Goal: Task Accomplishment & Management: Use online tool/utility

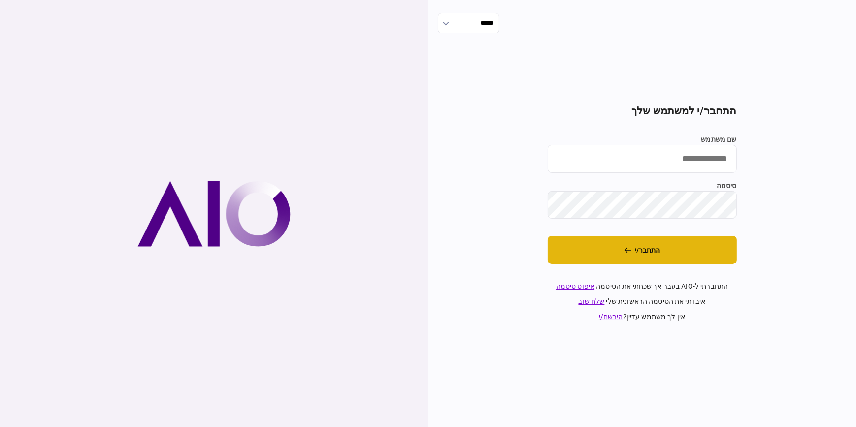
type input "**********"
click at [662, 249] on button "התחבר/י" at bounding box center [642, 250] width 189 height 28
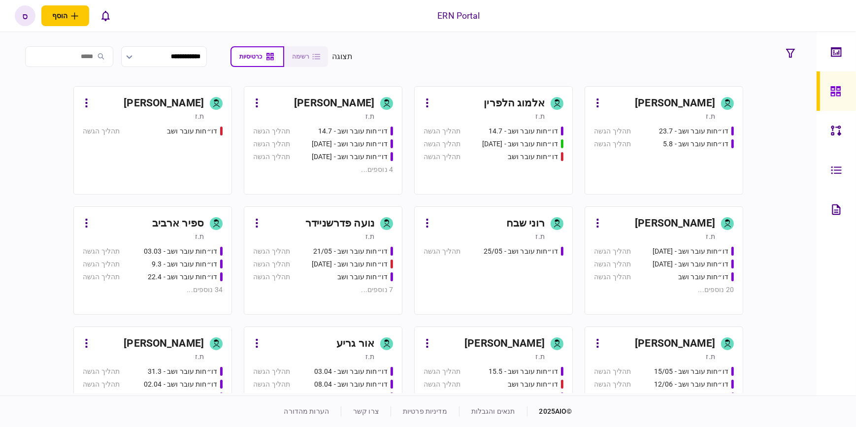
click at [688, 106] on div "[PERSON_NAME]" at bounding box center [675, 104] width 80 height 16
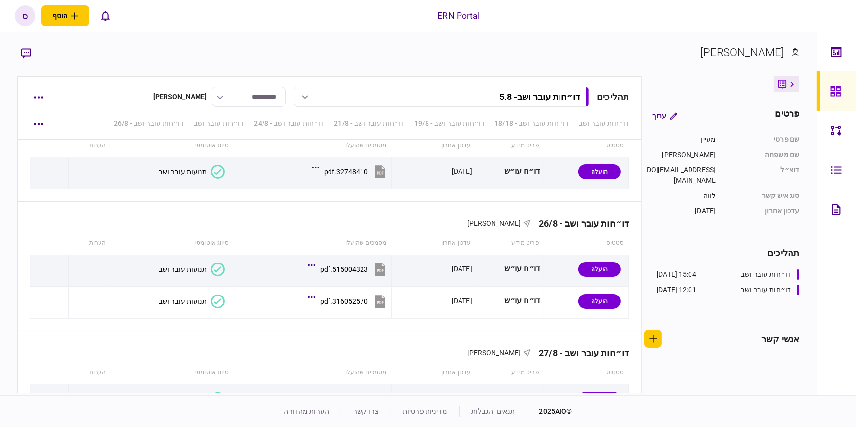
scroll to position [799, 0]
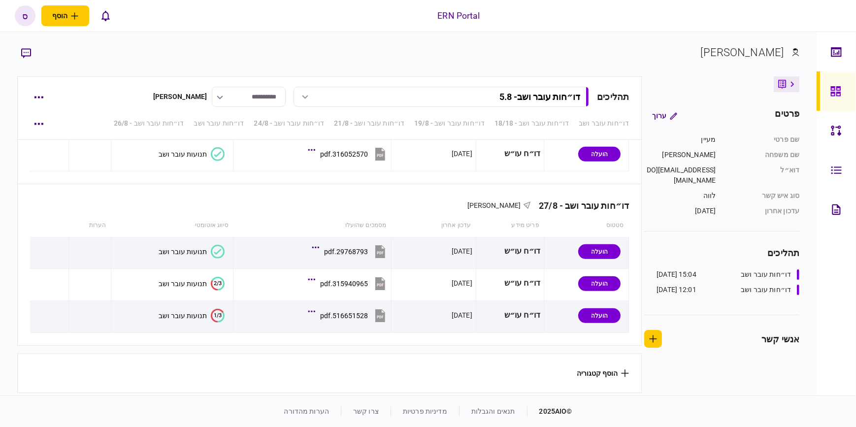
drag, startPoint x: 700, startPoint y: 418, endPoint x: 690, endPoint y: 415, distance: 10.0
click at [700, 418] on footer "© 2025 AIO תנאים והגבלות מדיניות פרטיות צרו קשר הערות מהדורה" at bounding box center [428, 411] width 856 height 32
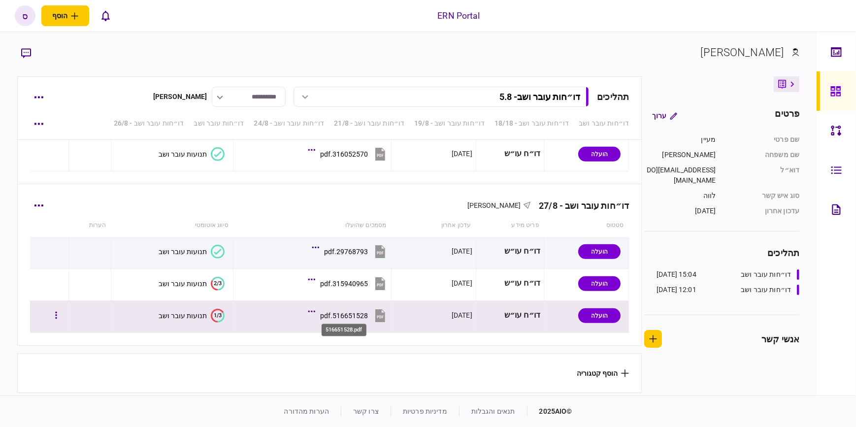
click at [362, 315] on div "516651528.pdf" at bounding box center [344, 316] width 48 height 8
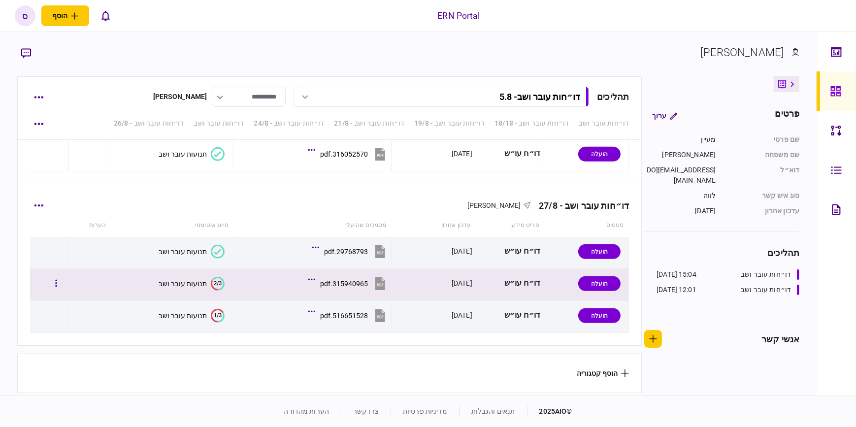
click at [331, 283] on div "315940965.pdf" at bounding box center [344, 284] width 48 height 8
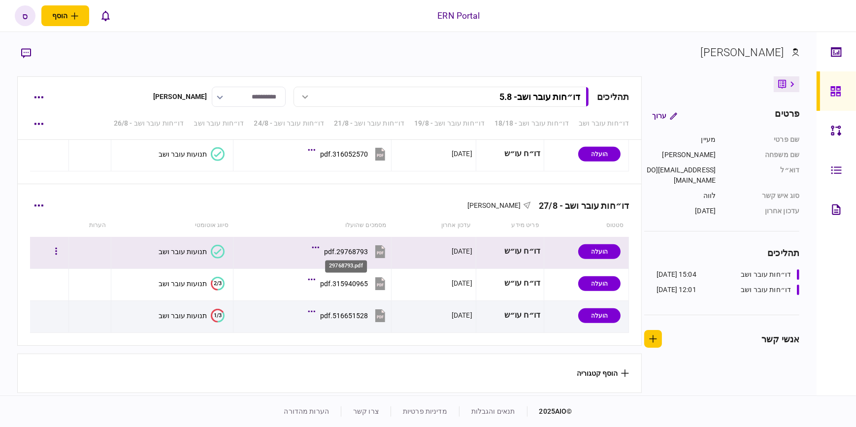
click at [363, 248] on div "29768793.pdf" at bounding box center [346, 252] width 44 height 8
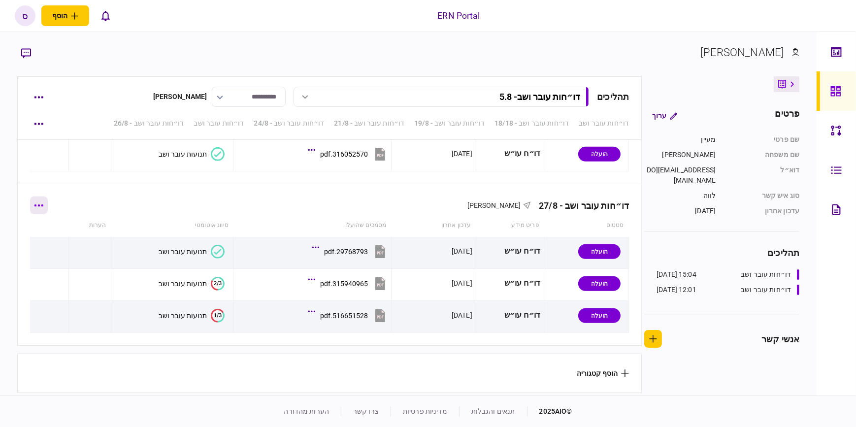
click at [39, 204] on icon "button" at bounding box center [38, 205] width 9 height 2
click at [163, 182] on div at bounding box center [428, 213] width 856 height 427
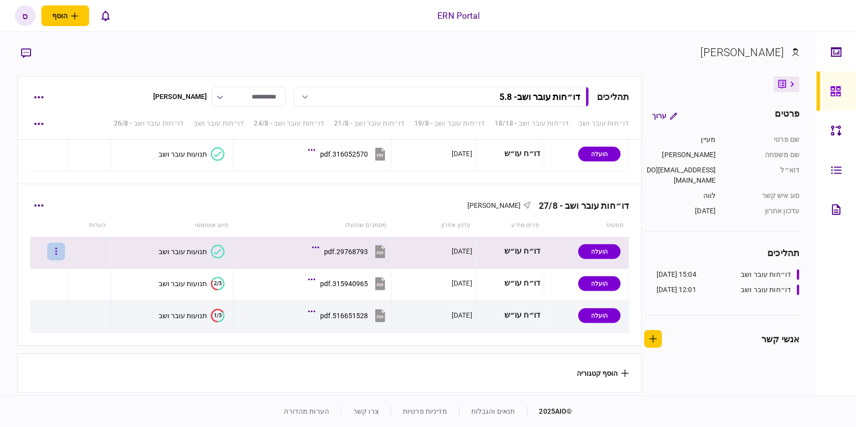
click at [63, 254] on button "button" at bounding box center [56, 252] width 18 height 18
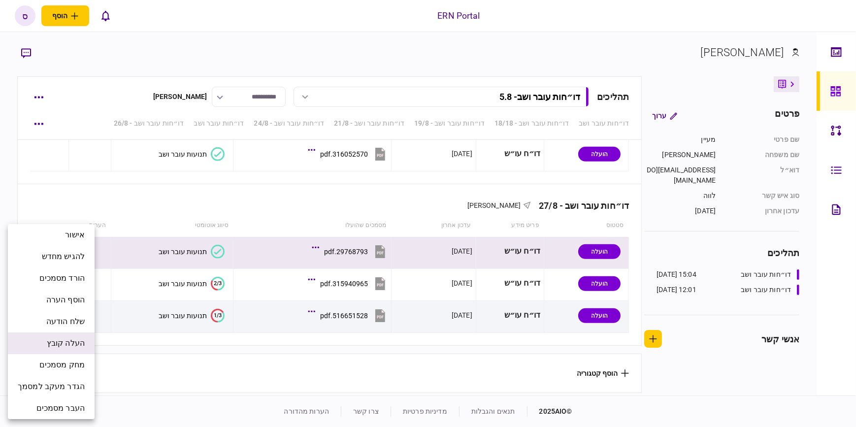
click at [68, 344] on span "העלה קובץ" at bounding box center [66, 343] width 38 height 12
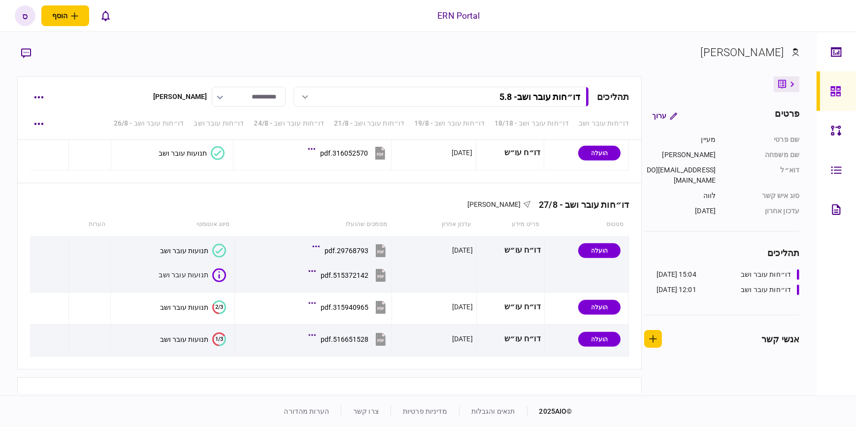
click at [673, 398] on footer "© 2025 AIO תנאים והגבלות מדיניות פרטיות צרו קשר הערות מהדורה" at bounding box center [428, 411] width 856 height 32
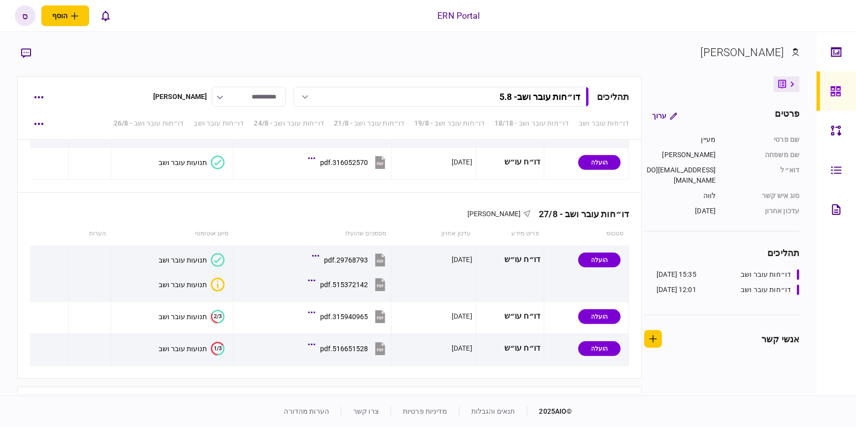
scroll to position [805, 0]
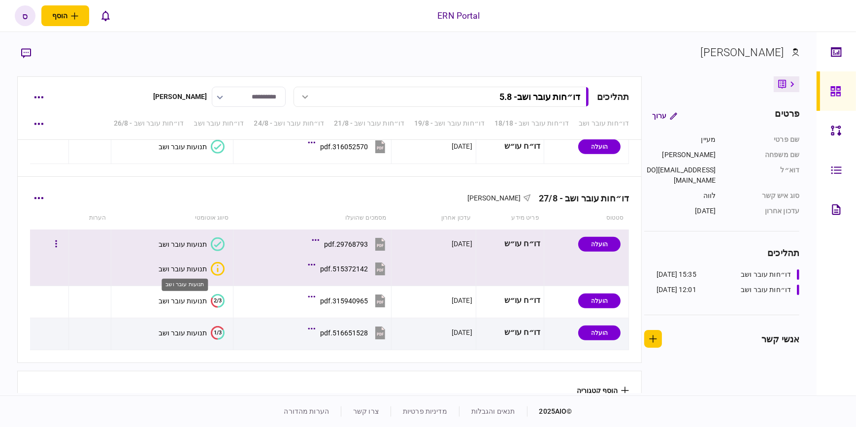
click at [196, 269] on div "תנועות עובר ושב" at bounding box center [183, 269] width 48 height 8
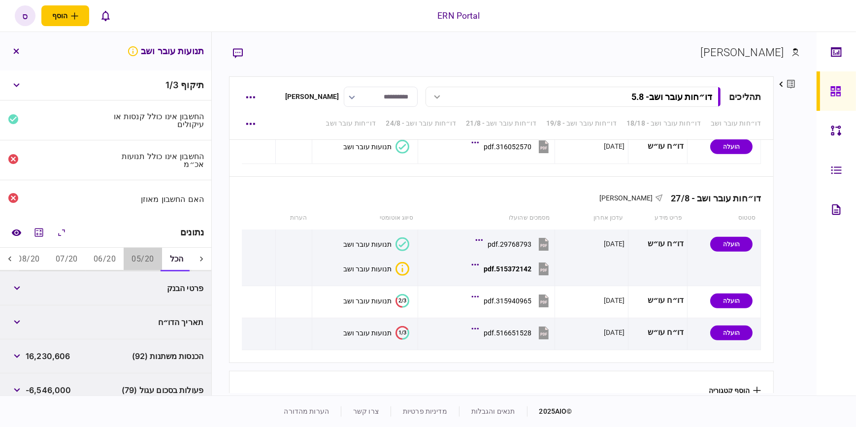
click at [146, 257] on button "05/20" at bounding box center [143, 260] width 38 height 24
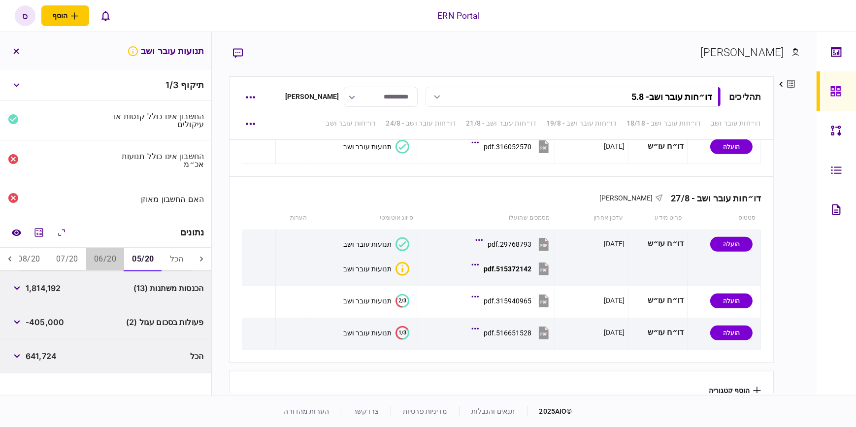
click at [105, 258] on button "06/20" at bounding box center [105, 260] width 38 height 24
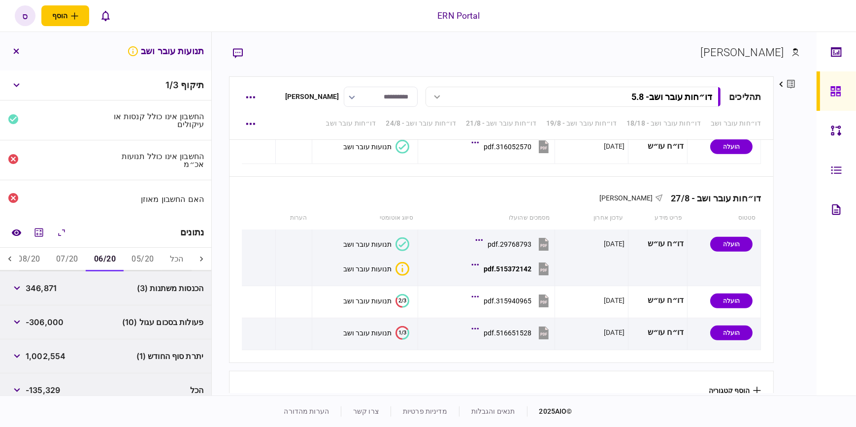
click at [136, 265] on button "05/20" at bounding box center [143, 260] width 38 height 24
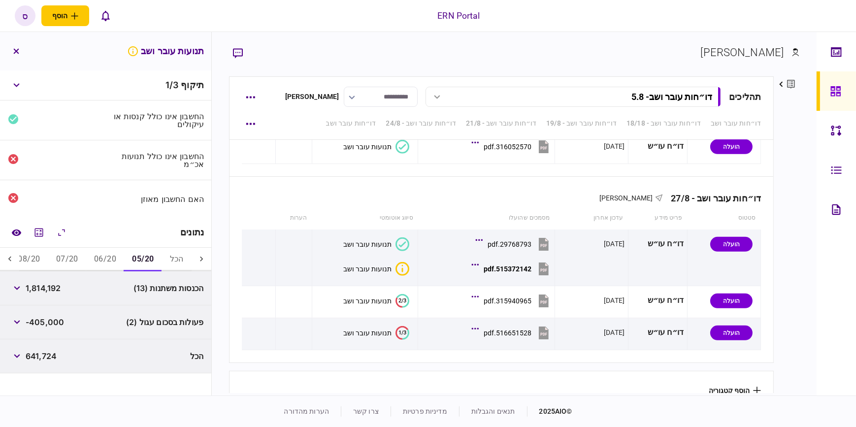
drag, startPoint x: 137, startPoint y: 269, endPoint x: 78, endPoint y: 269, distance: 58.6
click at [78, 269] on div "הכל 05/20 06/20 07/20 08/20 05/24 06/24 08/24 05/25 06/25 07/25 08/25 12/25 05/…" at bounding box center [106, 260] width 172 height 24
drag, startPoint x: 133, startPoint y: 270, endPoint x: 49, endPoint y: 266, distance: 83.8
click at [49, 266] on div "הכל 05/20 06/20 07/20 08/20 05/24 06/24 08/24 05/25 06/25 07/25 08/25 12/25 05/…" at bounding box center [106, 260] width 172 height 24
click at [44, 266] on button "08/20" at bounding box center [29, 260] width 38 height 24
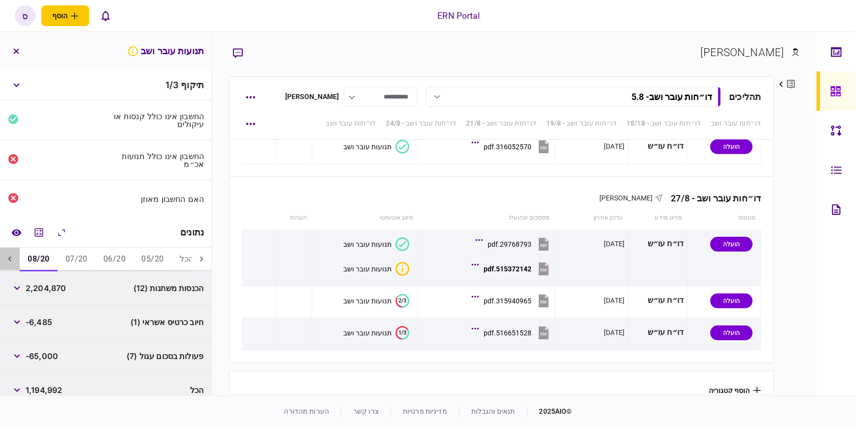
click at [10, 256] on icon at bounding box center [10, 259] width 10 height 10
click at [53, 256] on button "08/24" at bounding box center [68, 260] width 38 height 24
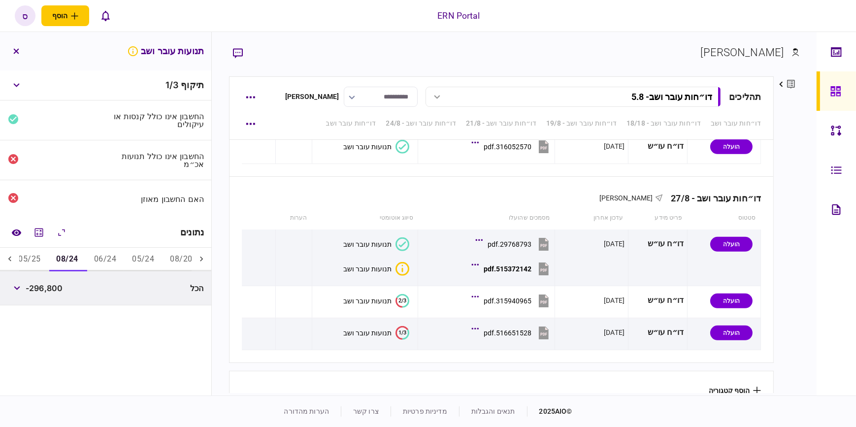
click at [34, 256] on button "05/25" at bounding box center [29, 260] width 38 height 24
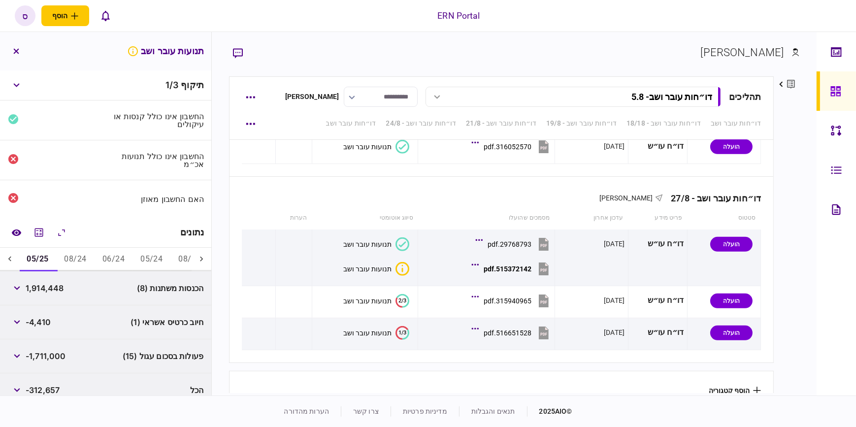
scroll to position [0, -161]
drag, startPoint x: 47, startPoint y: 269, endPoint x: 24, endPoint y: 269, distance: 23.1
click at [24, 270] on span at bounding box center [39, 270] width 38 height 1
drag, startPoint x: 41, startPoint y: 270, endPoint x: 8, endPoint y: 269, distance: 33.0
click at [8, 269] on div "הכל 05/20 06/20 07/20 08/20 05/24 06/24 08/24 05/25 06/25 07/25 08/25 12/25 05/…" at bounding box center [105, 260] width 211 height 24
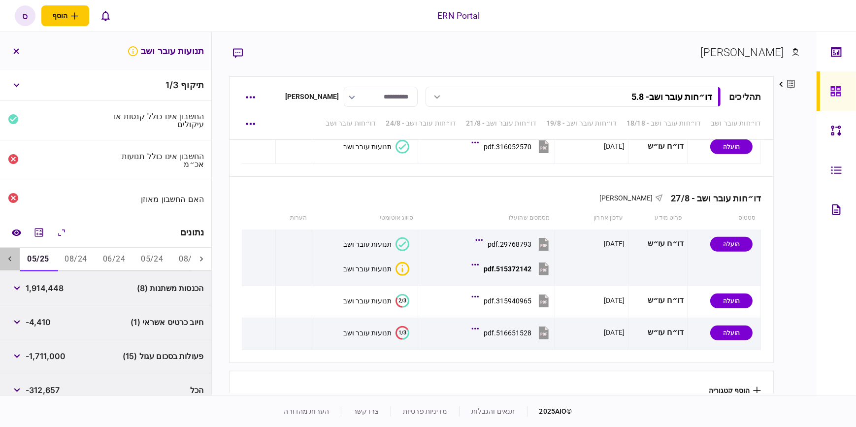
drag, startPoint x: 8, startPoint y: 269, endPoint x: 11, endPoint y: 260, distance: 9.2
click at [11, 260] on icon at bounding box center [10, 259] width 10 height 10
click at [11, 258] on icon at bounding box center [9, 258] width 3 height 5
click at [152, 259] on button "08/25" at bounding box center [151, 260] width 38 height 24
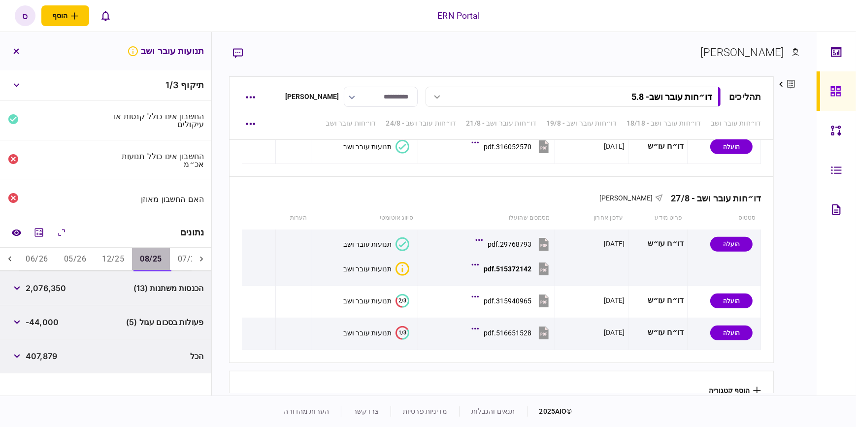
click at [165, 259] on button "08/25" at bounding box center [150, 260] width 37 height 24
click at [181, 256] on button "07/25" at bounding box center [189, 260] width 38 height 24
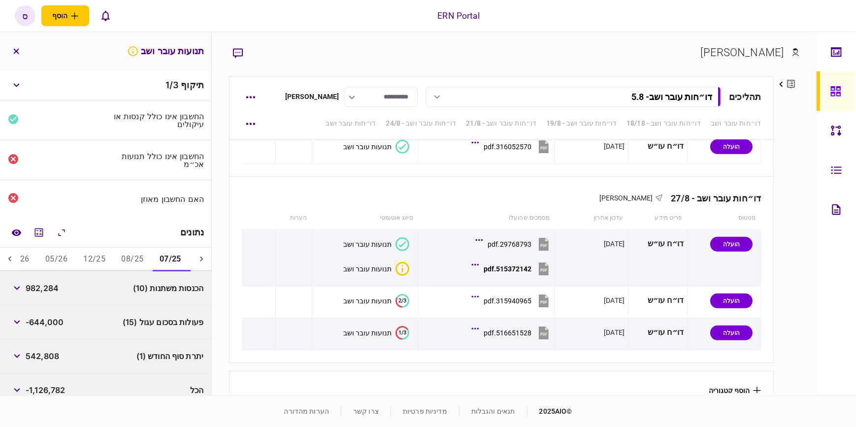
scroll to position [0, -369]
click at [45, 234] on icon "מחשבון" at bounding box center [39, 232] width 12 height 12
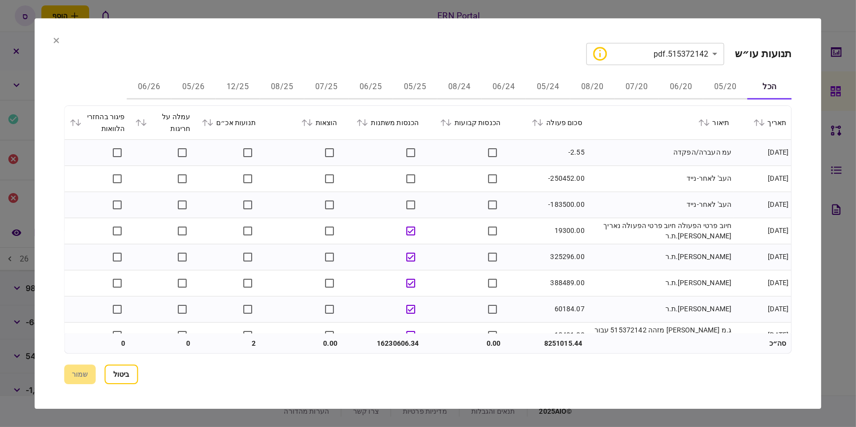
drag, startPoint x: 763, startPoint y: 96, endPoint x: 179, endPoint y: 69, distance: 585.0
click at [179, 69] on div "**********" at bounding box center [427, 214] width 727 height 342
click at [55, 38] on icon at bounding box center [56, 40] width 6 height 6
